Goal: Check status: Check status

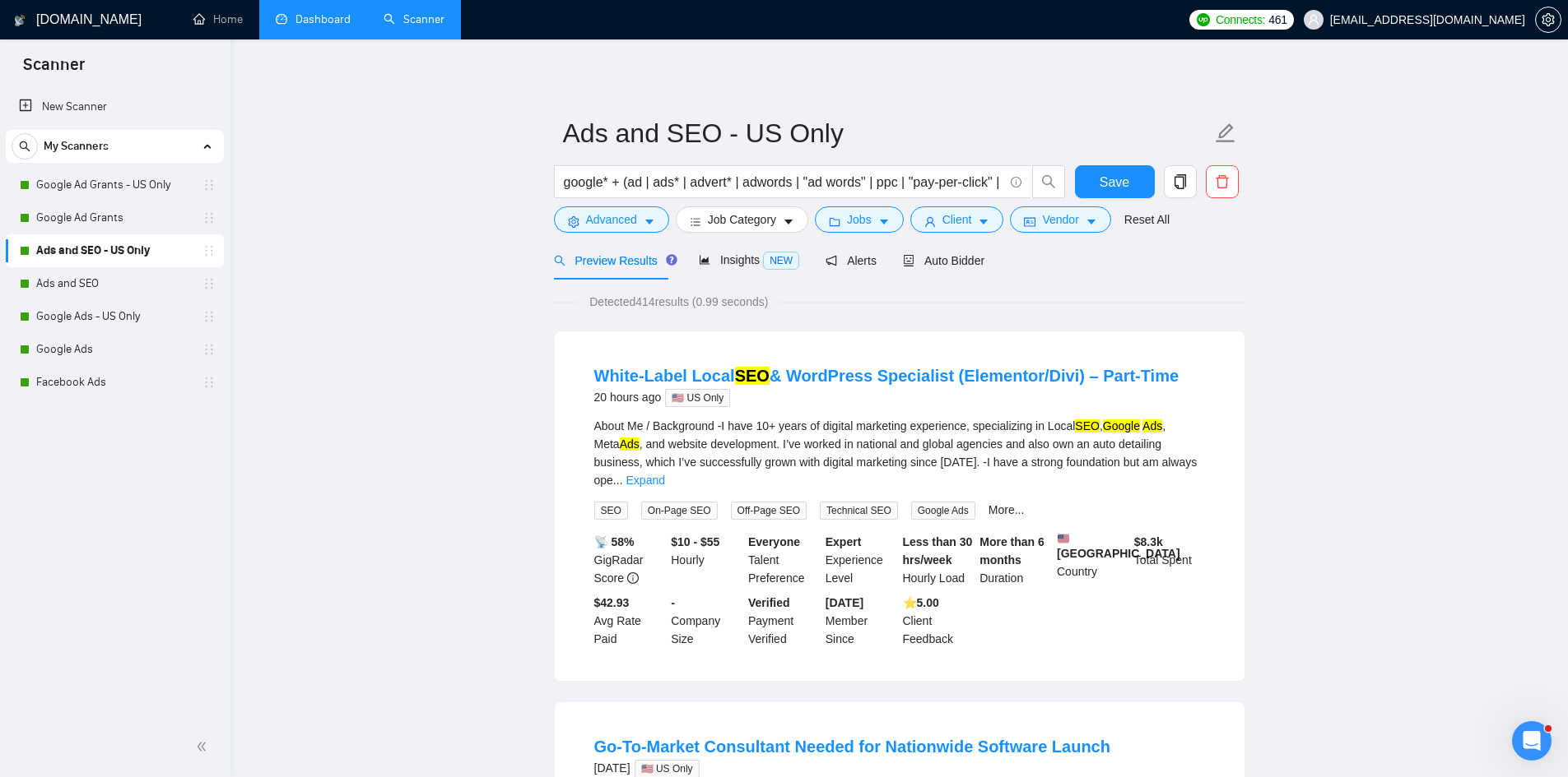
click at [319, 21] on link "Dashboard" at bounding box center [313, 19] width 75 height 14
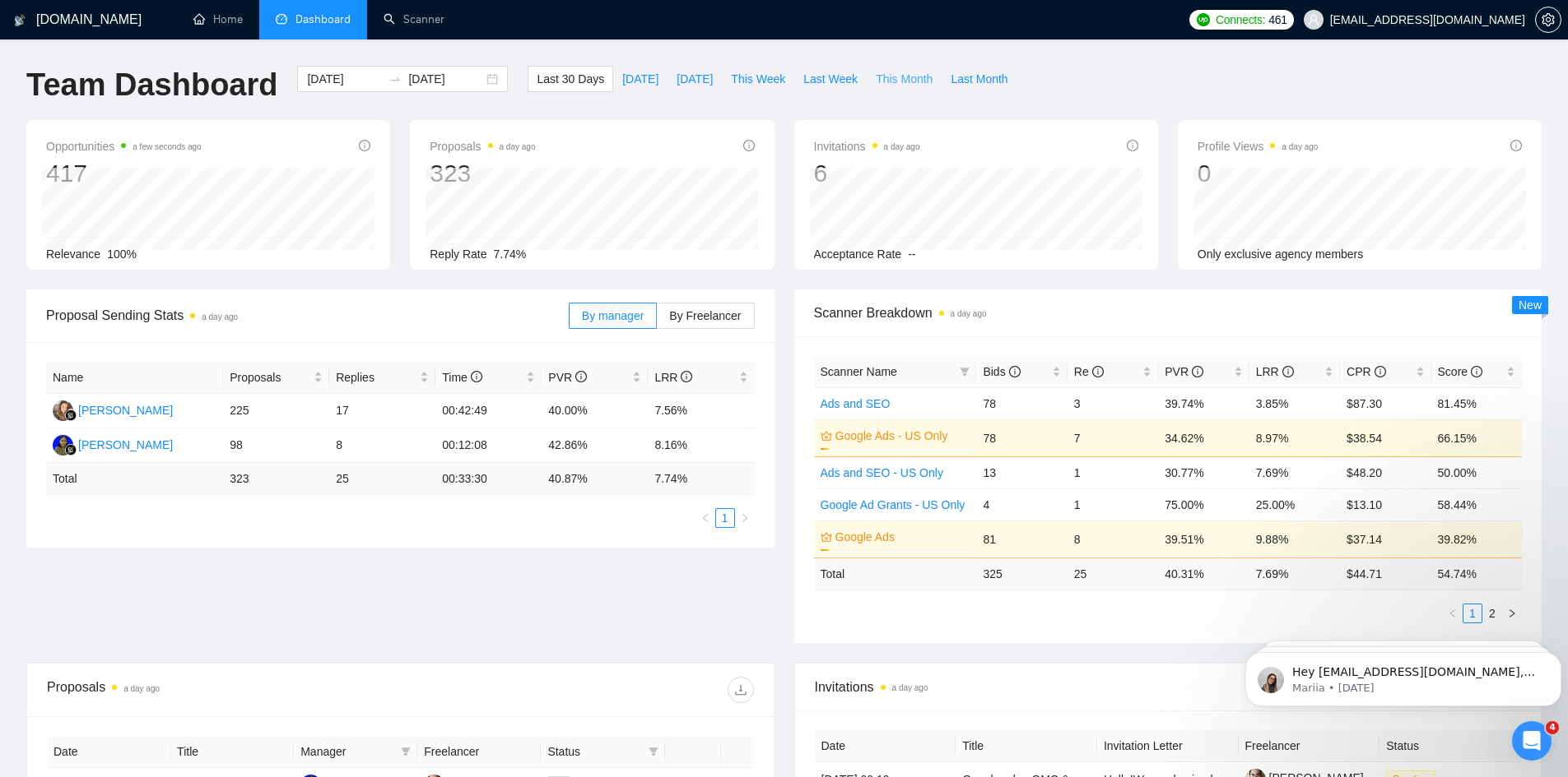
click at [880, 84] on span "This Month" at bounding box center [903, 79] width 57 height 18
type input "[DATE]"
